Goal: Task Accomplishment & Management: Use online tool/utility

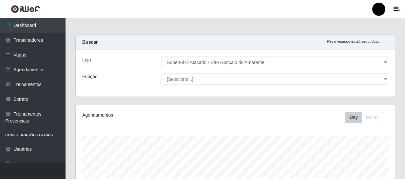
select select "408"
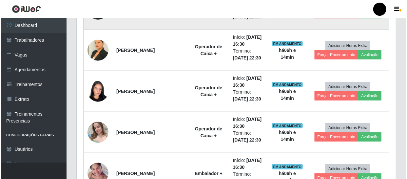
scroll to position [208, 0]
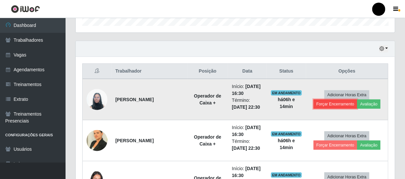
click at [340, 102] on button "Forçar Encerramento" at bounding box center [336, 103] width 44 height 9
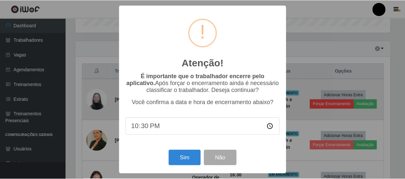
scroll to position [136, 316]
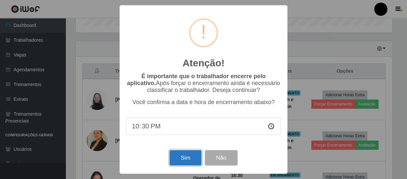
click at [181, 161] on button "Sim" at bounding box center [185, 157] width 32 height 15
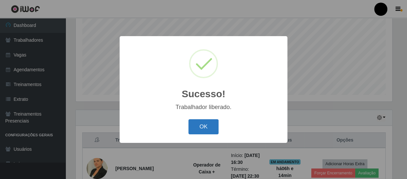
click at [207, 131] on button "OK" at bounding box center [203, 126] width 30 height 15
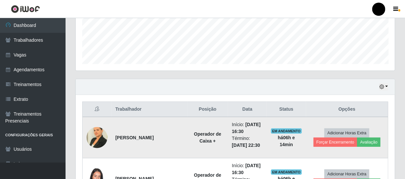
scroll to position [199, 0]
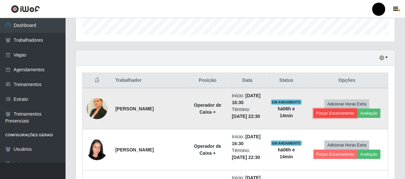
click at [329, 113] on button "Forçar Encerramento" at bounding box center [336, 112] width 44 height 9
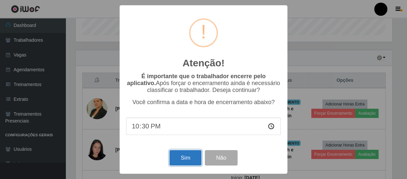
click at [188, 159] on button "Sim" at bounding box center [185, 157] width 32 height 15
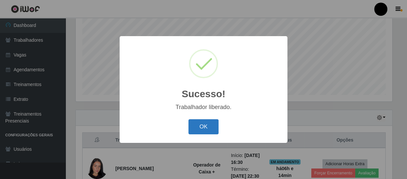
click at [218, 122] on button "OK" at bounding box center [203, 126] width 30 height 15
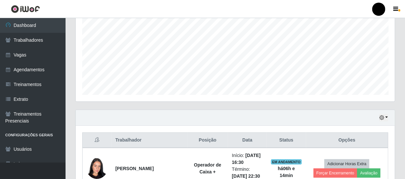
scroll to position [229, 0]
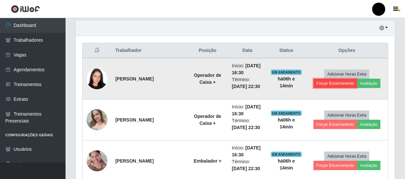
click at [336, 85] on button "Forçar Encerramento" at bounding box center [336, 83] width 44 height 9
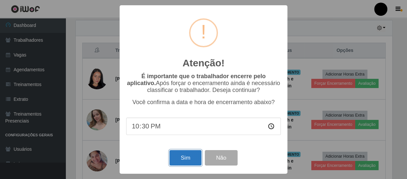
click at [190, 160] on button "Sim" at bounding box center [185, 157] width 32 height 15
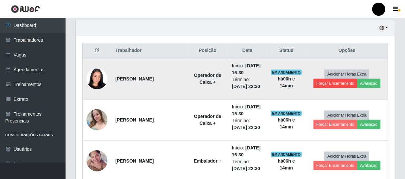
scroll to position [0, 0]
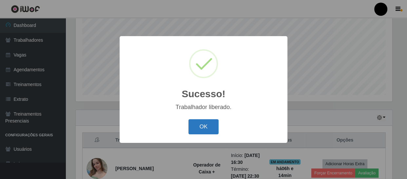
click at [205, 123] on button "OK" at bounding box center [203, 126] width 30 height 15
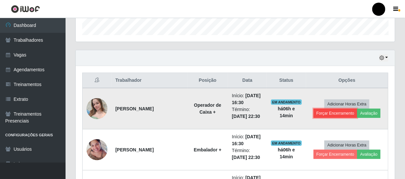
click at [316, 113] on button "Forçar Encerramento" at bounding box center [336, 112] width 44 height 9
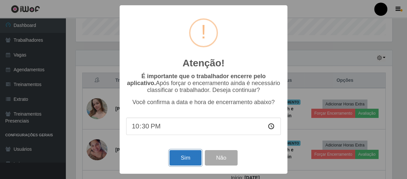
click at [192, 154] on button "Sim" at bounding box center [185, 157] width 32 height 15
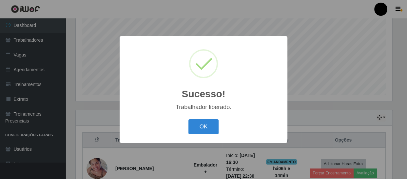
drag, startPoint x: 203, startPoint y: 130, endPoint x: 206, endPoint y: 128, distance: 3.5
click at [203, 130] on button "OK" at bounding box center [203, 126] width 30 height 15
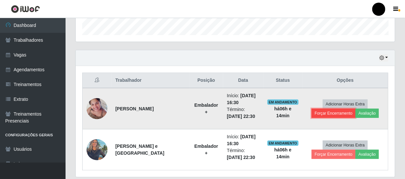
click at [333, 113] on button "Forçar Encerramento" at bounding box center [334, 112] width 44 height 9
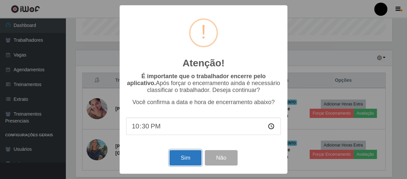
click at [187, 157] on button "Sim" at bounding box center [185, 157] width 32 height 15
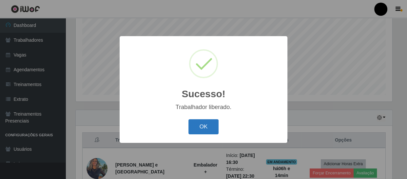
click at [215, 126] on button "OK" at bounding box center [203, 126] width 30 height 15
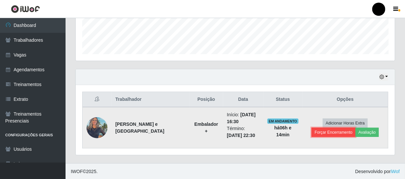
click at [356, 128] on button "Forçar Encerramento" at bounding box center [334, 132] width 44 height 9
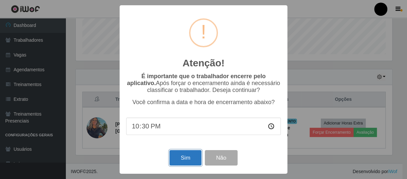
click at [188, 159] on button "Sim" at bounding box center [185, 157] width 32 height 15
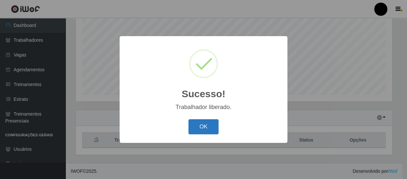
click at [214, 125] on button "OK" at bounding box center [203, 126] width 30 height 15
